Goal: Transaction & Acquisition: Purchase product/service

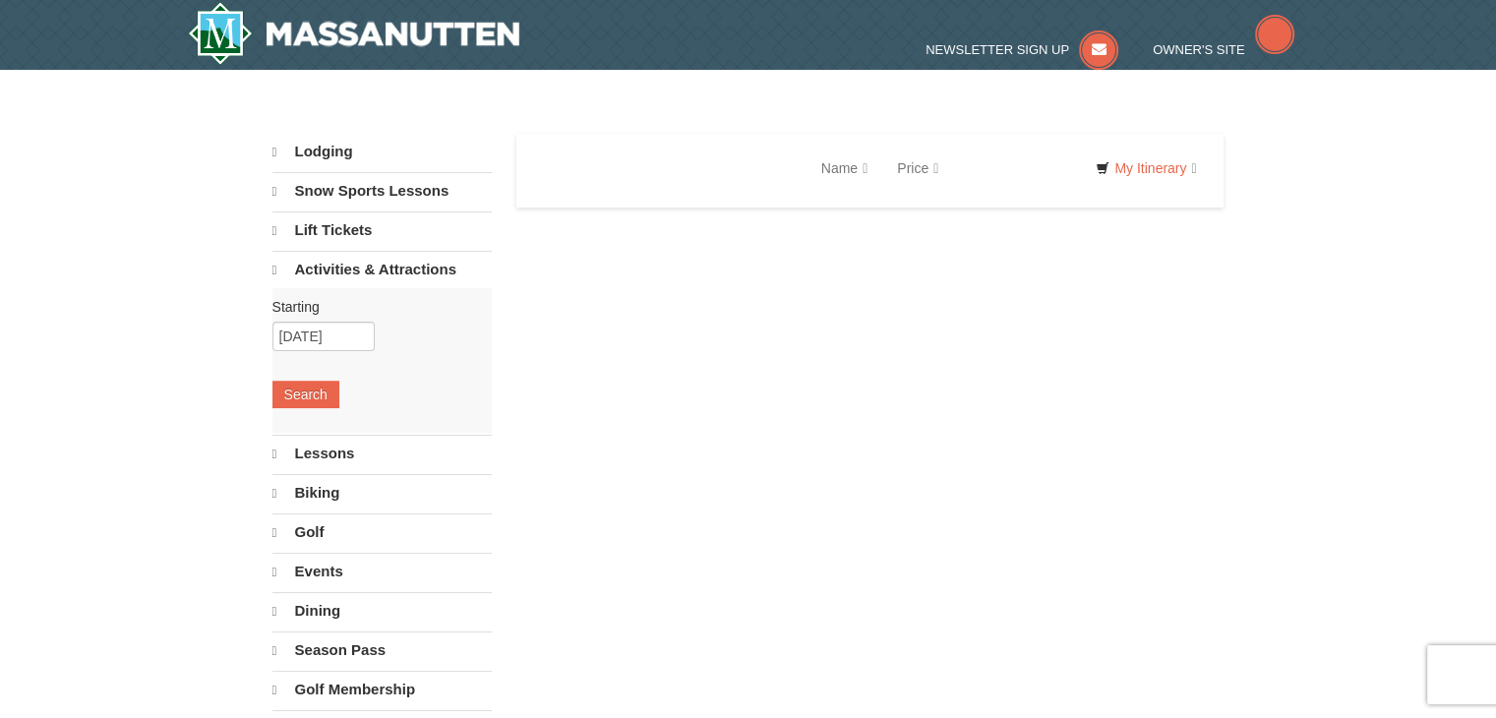
select select "9"
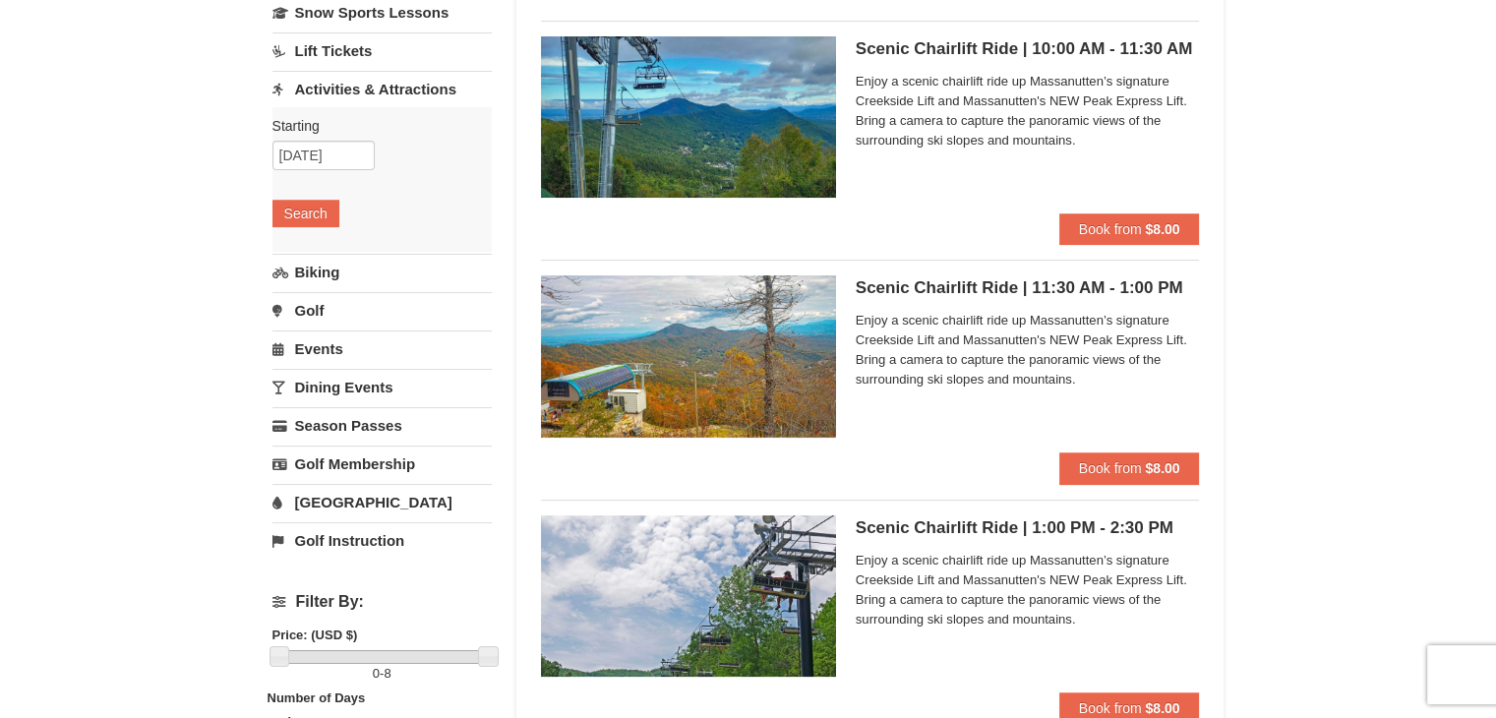
scroll to position [172, 0]
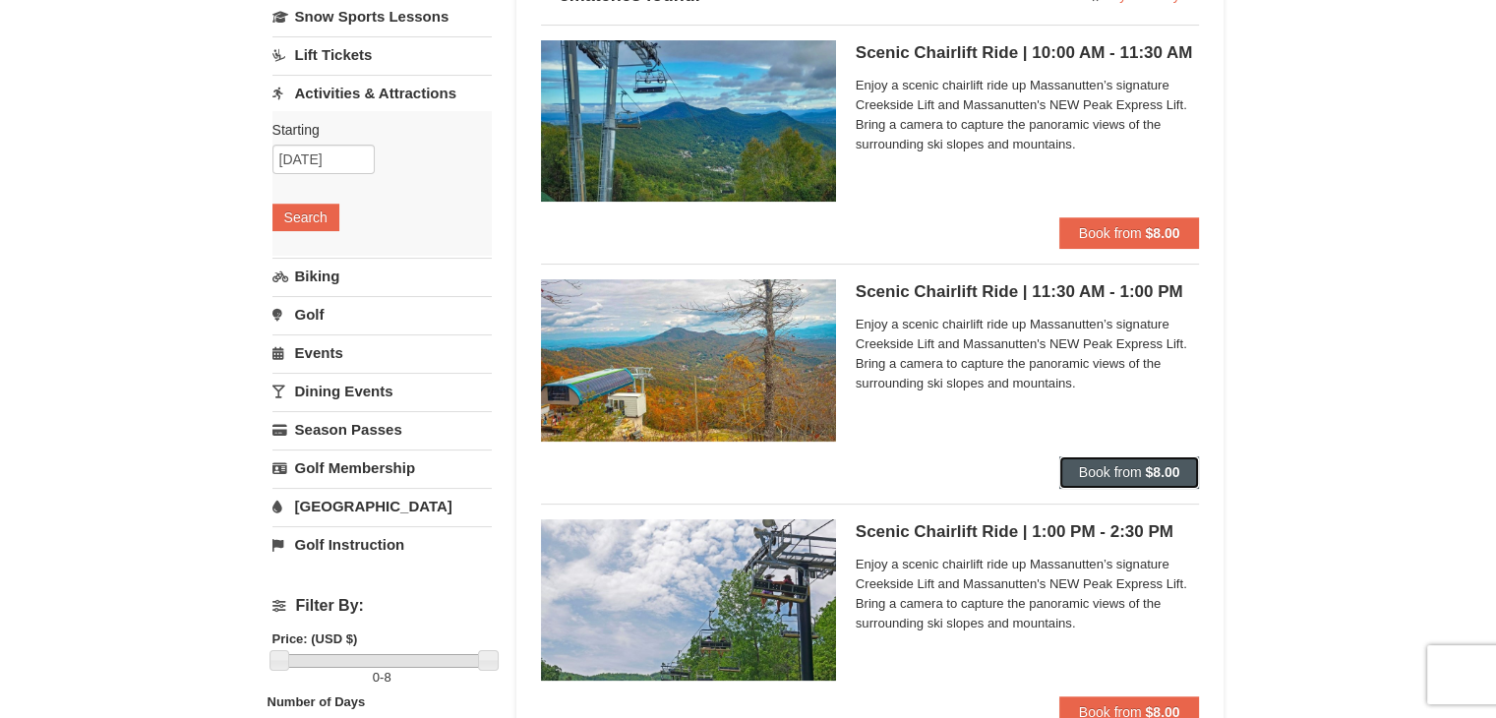
click at [1084, 465] on span "Book from" at bounding box center [1110, 472] width 63 height 16
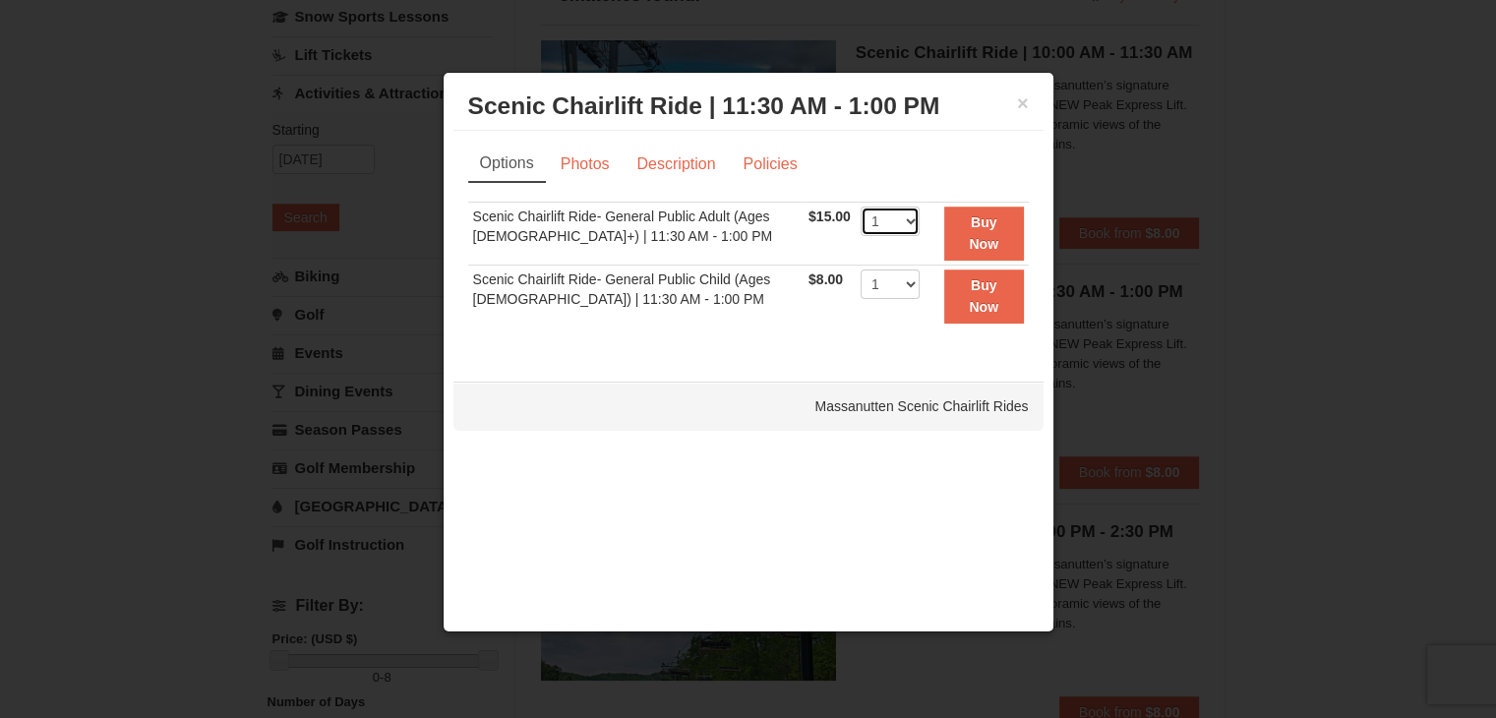
click at [899, 222] on select "1 2 3 4 5 6 7 8 9 10 11 12 13 14 15 16 17 18 19 20 21 22" at bounding box center [890, 222] width 59 height 30
select select "2"
click at [861, 207] on select "1 2 3 4 5 6 7 8 9 10 11 12 13 14 15 16 17 18 19 20 21 22" at bounding box center [890, 222] width 59 height 30
click at [992, 235] on strong "Buy Now" at bounding box center [984, 232] width 30 height 37
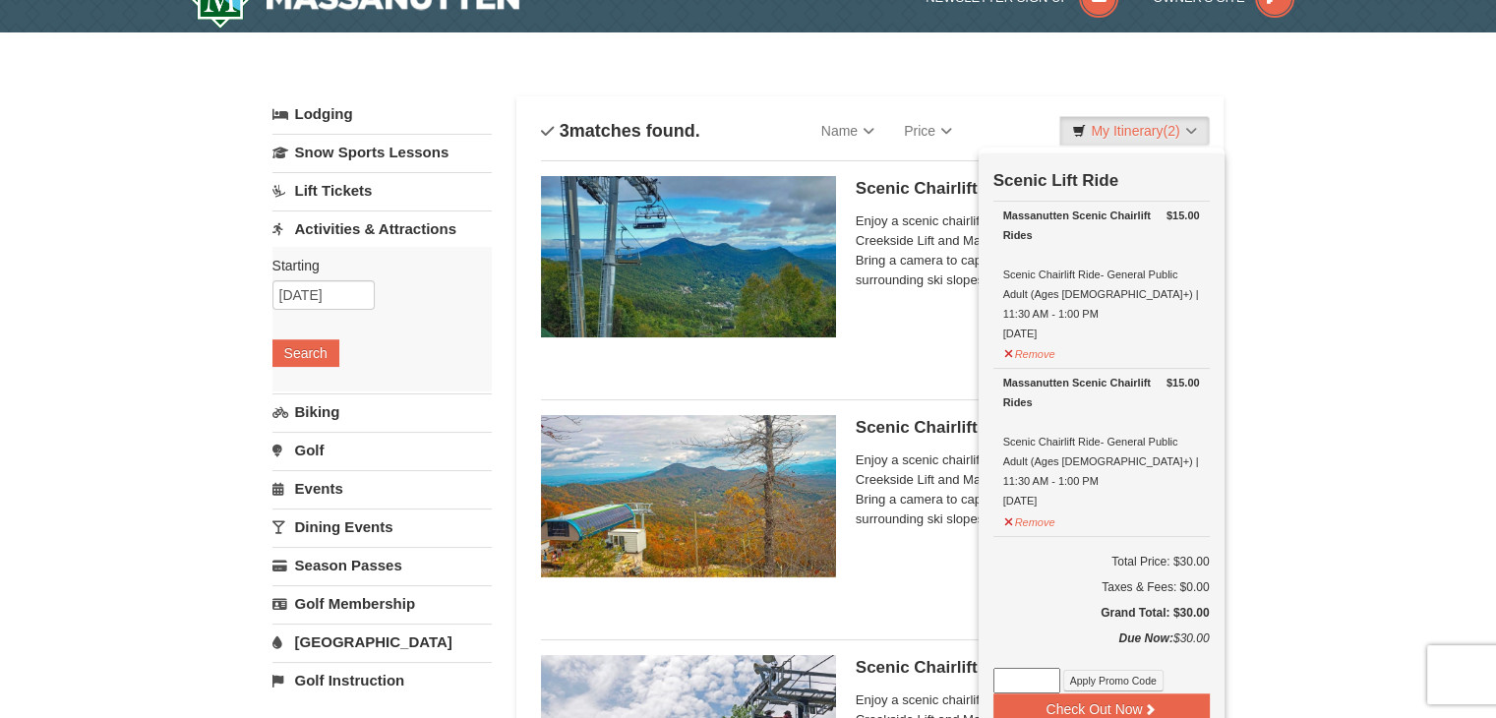
scroll to position [37, 0]
click at [1342, 343] on div "× Categories List Filter My Itinerary (2) Check Out Now Scenic Lift Ride $15.00…" at bounding box center [748, 730] width 1496 height 1398
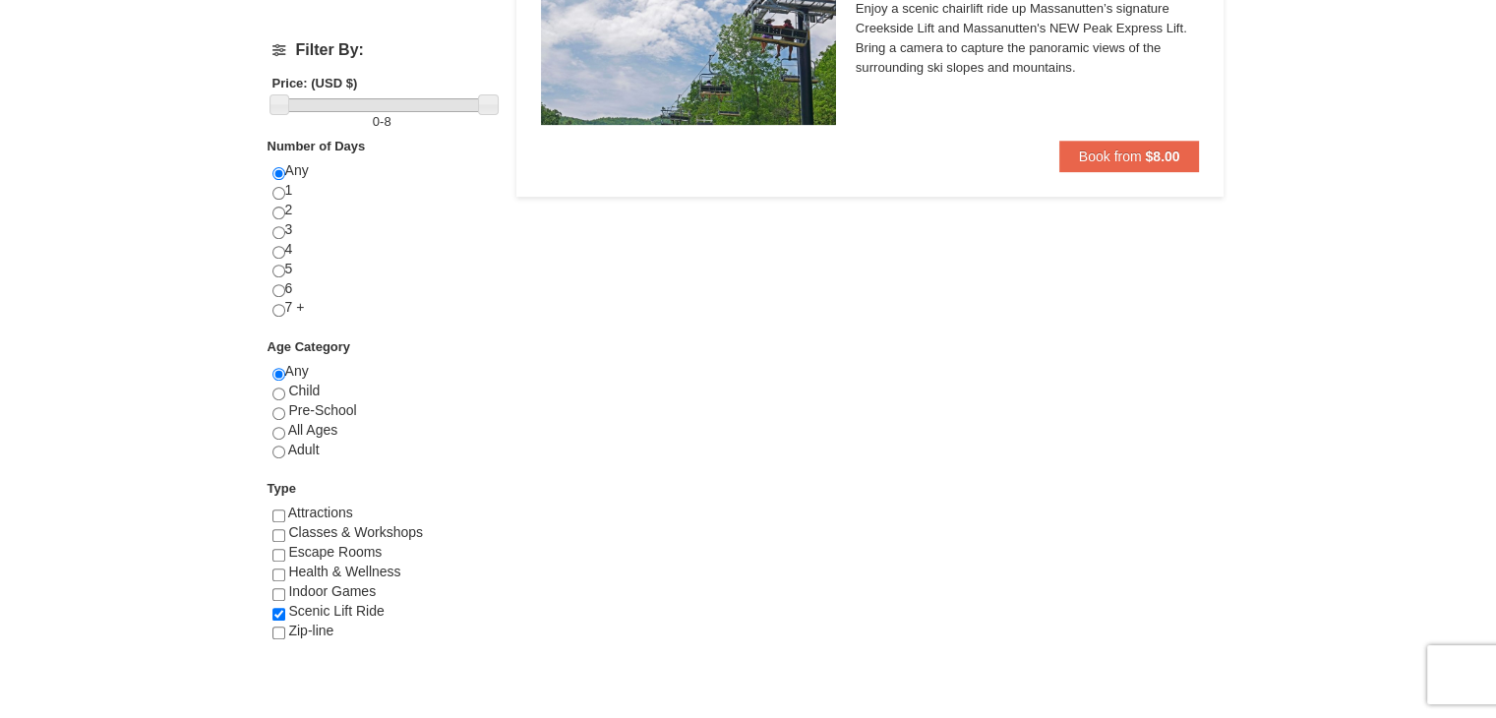
scroll to position [600, 0]
